Goal: Task Accomplishment & Management: Use online tool/utility

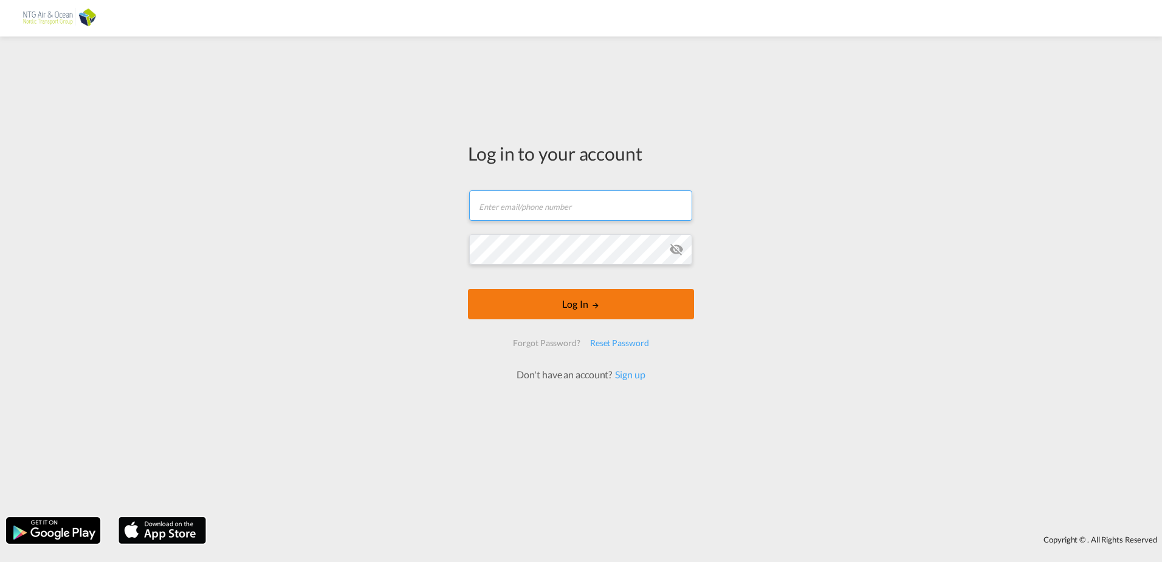
type input "[EMAIL_ADDRESS][DOMAIN_NAME]"
click at [562, 300] on button "Log In" at bounding box center [581, 304] width 226 height 30
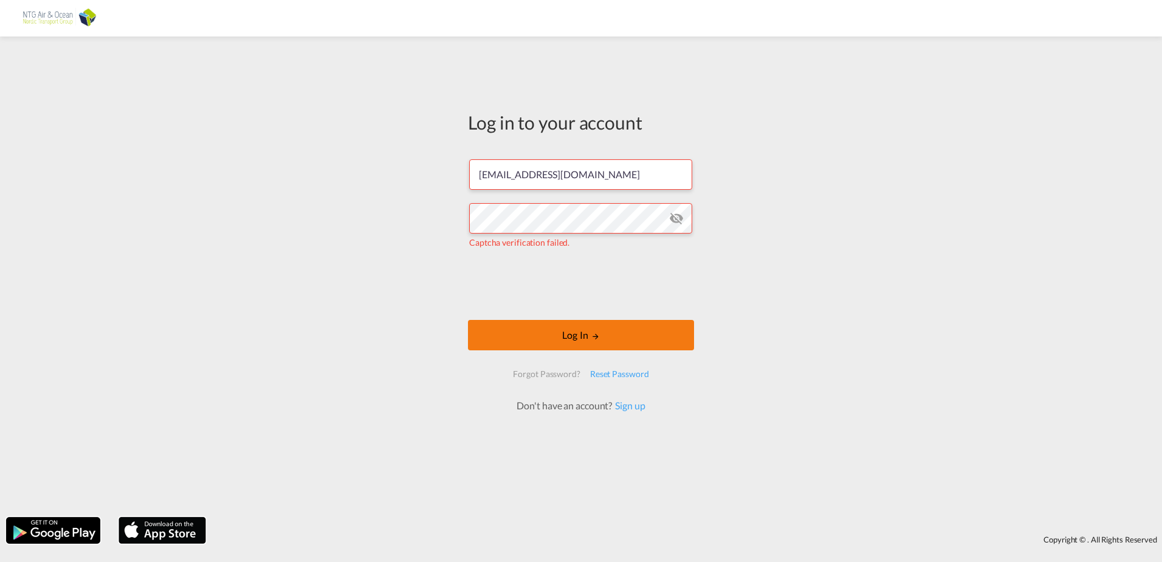
click at [564, 329] on button "Log In" at bounding box center [581, 335] width 226 height 30
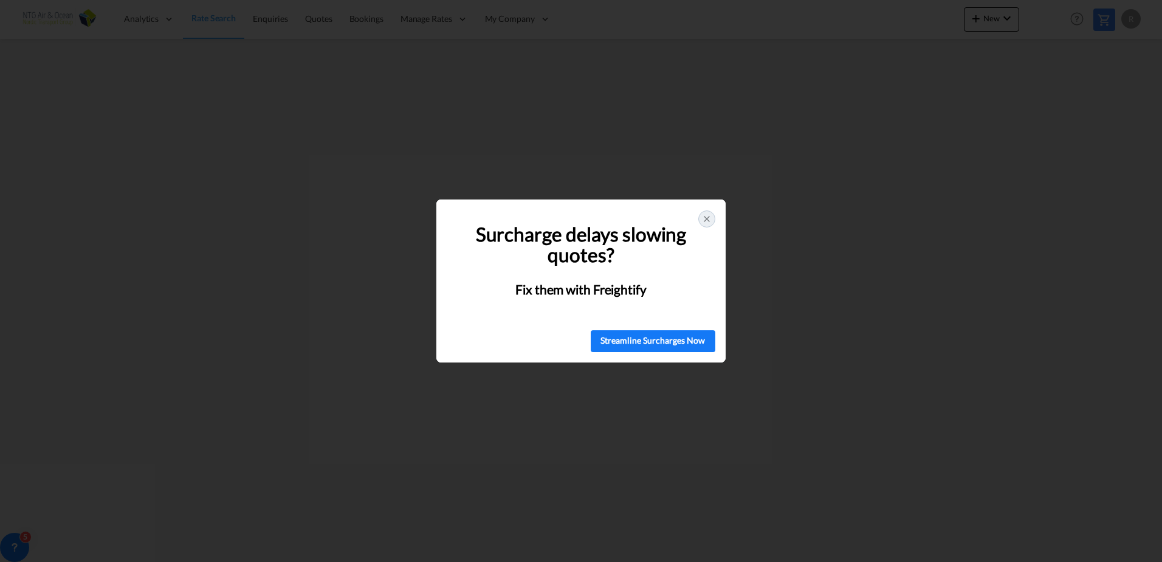
click at [704, 223] on icon at bounding box center [707, 219] width 10 height 10
